Goal: Book appointment/travel/reservation

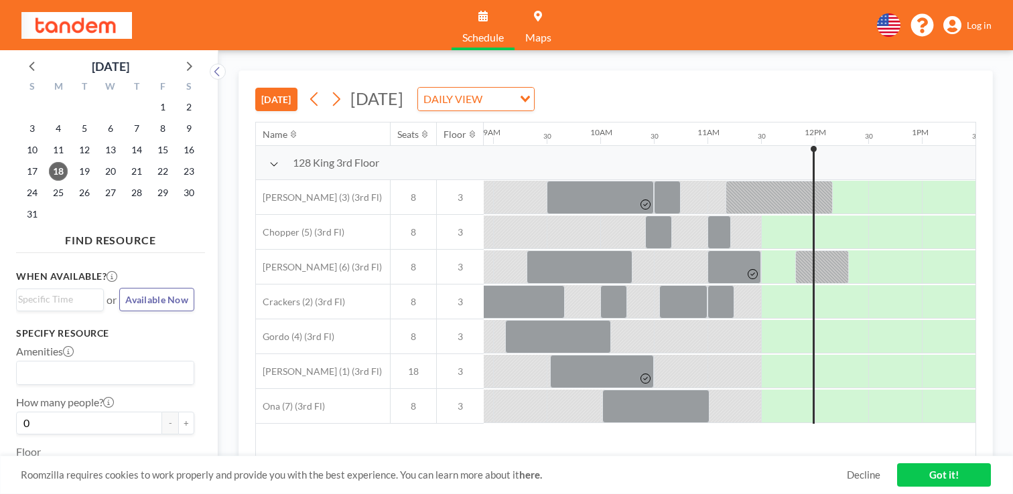
scroll to position [0, 958]
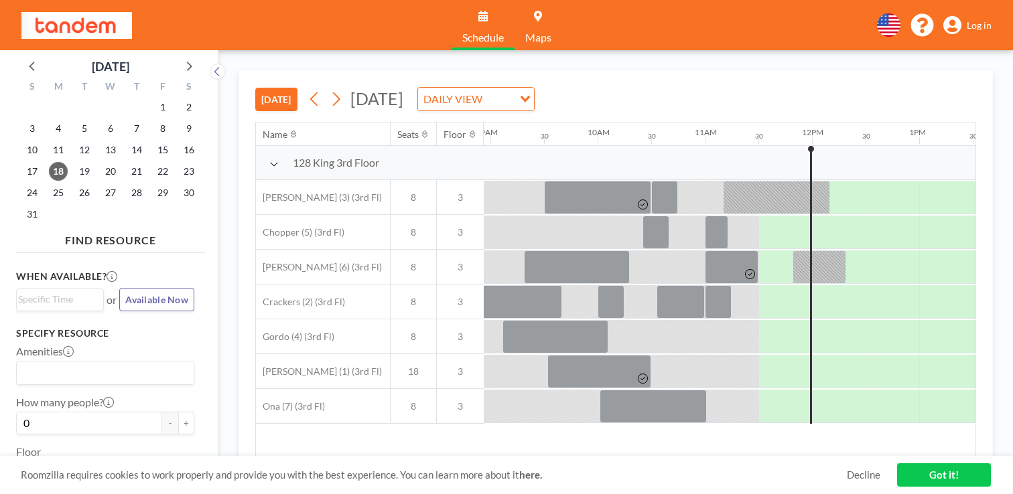
click at [711, 71] on div "[DATE] [DATE] DAILY VIEW Loading..." at bounding box center [615, 96] width 721 height 51
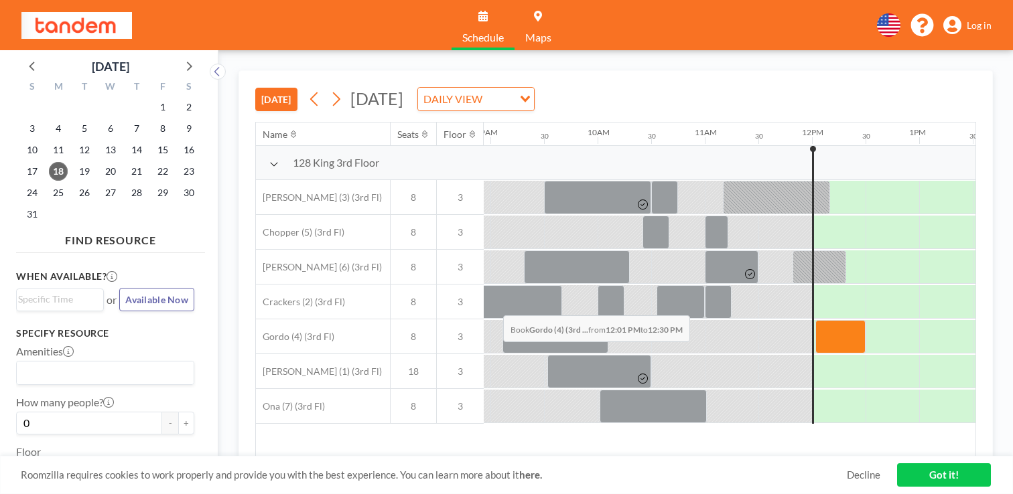
click at [815, 320] on div at bounding box center [840, 336] width 50 height 33
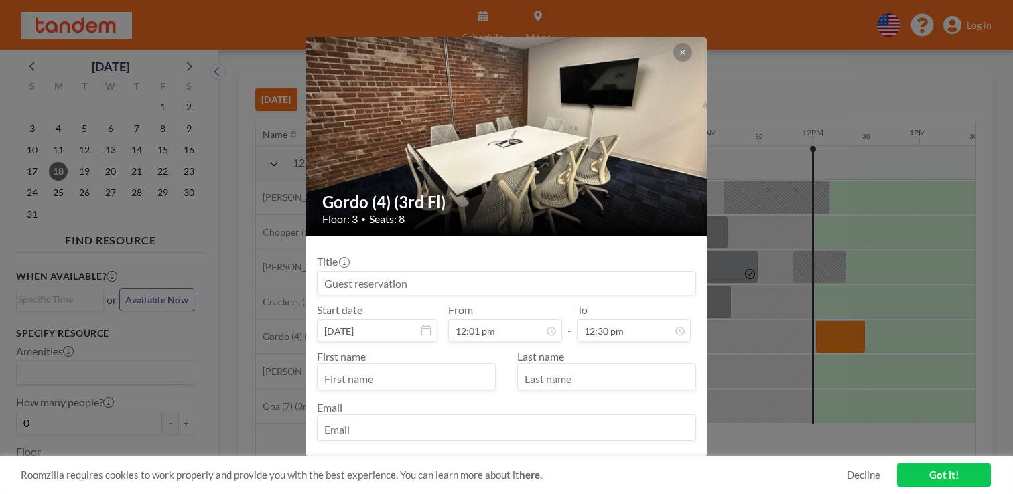
click at [425, 272] on input at bounding box center [506, 283] width 378 height 23
click at [406, 367] on input "text" at bounding box center [405, 378] width 177 height 23
type input "Ashwin"
type input "Raman"
type input "[EMAIL_ADDRESS]"
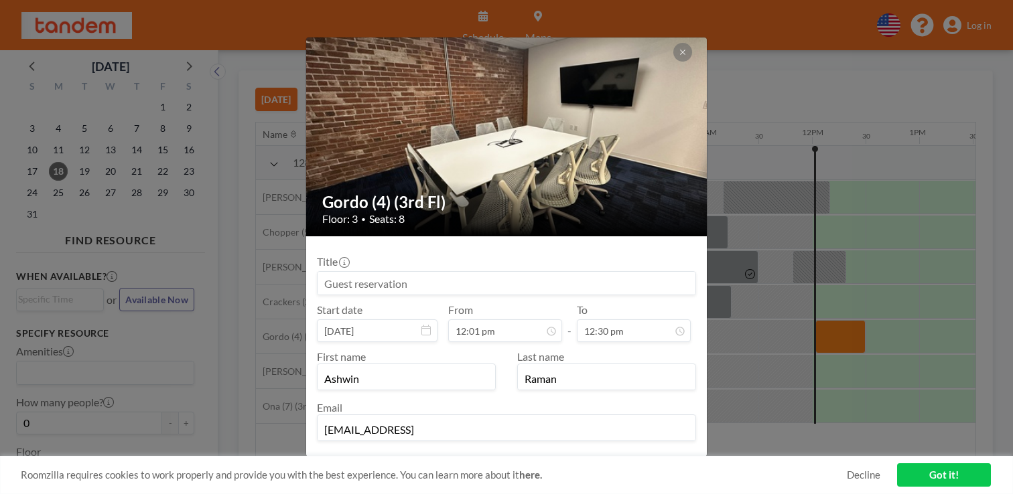
click at [553, 492] on div "Already have an account? Log in here" at bounding box center [506, 498] width 379 height 13
click at [649, 457] on button "BOOK NOW" at bounding box center [662, 468] width 68 height 23
